Goal: Task Accomplishment & Management: Manage account settings

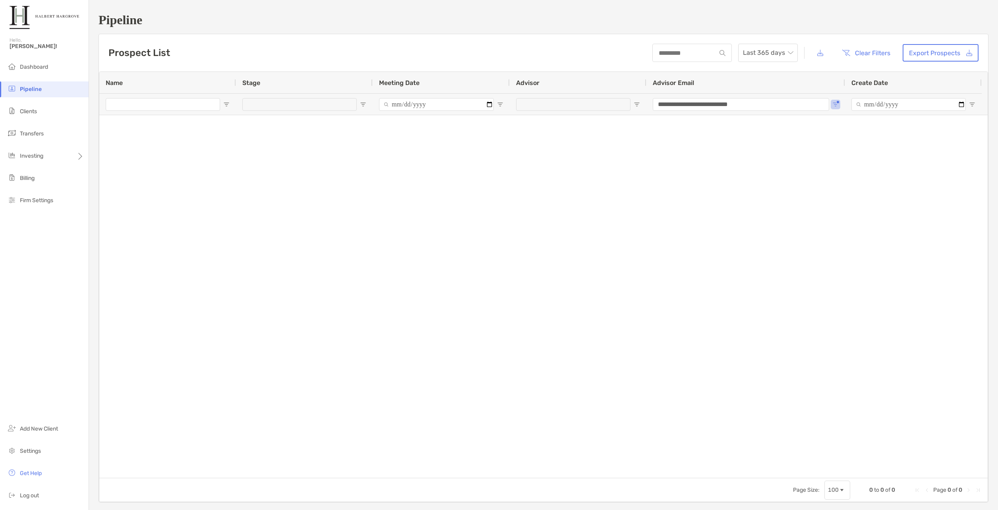
click at [241, 58] on div "Prospect List Last 365 days Clear Filters Export Prospects" at bounding box center [543, 52] width 889 height 37
click at [124, 159] on li "Portfolios" at bounding box center [124, 156] width 71 height 16
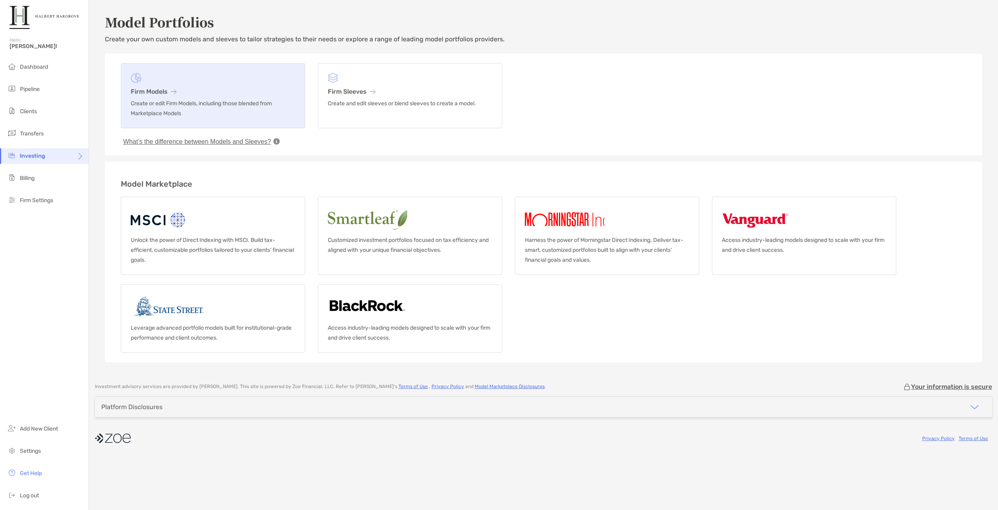
click at [177, 102] on p "Create or edit Firm Models, including those blended from Marketplace Models" at bounding box center [213, 109] width 164 height 20
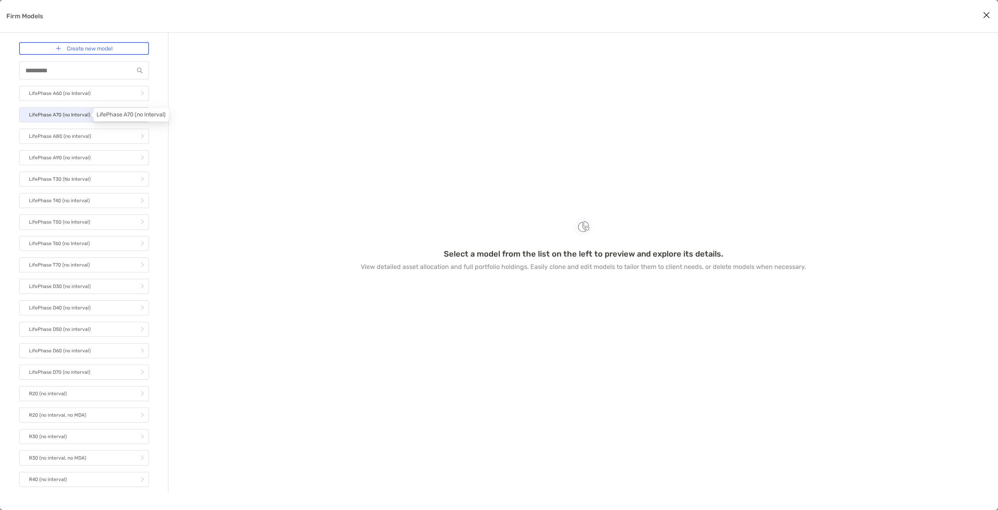
click at [77, 114] on p "LifePhase A70 (no Interval)" at bounding box center [59, 115] width 61 height 10
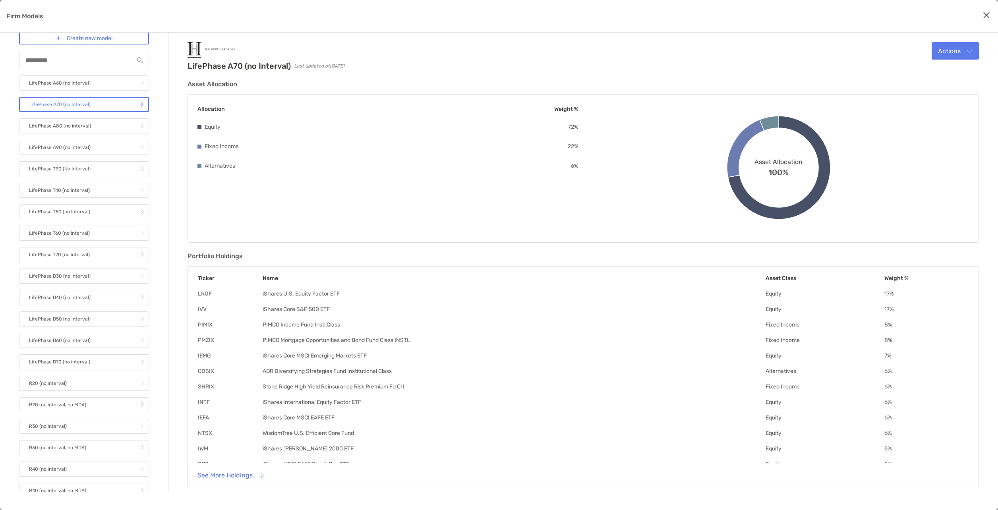
scroll to position [13, 0]
